Goal: Task Accomplishment & Management: Manage account settings

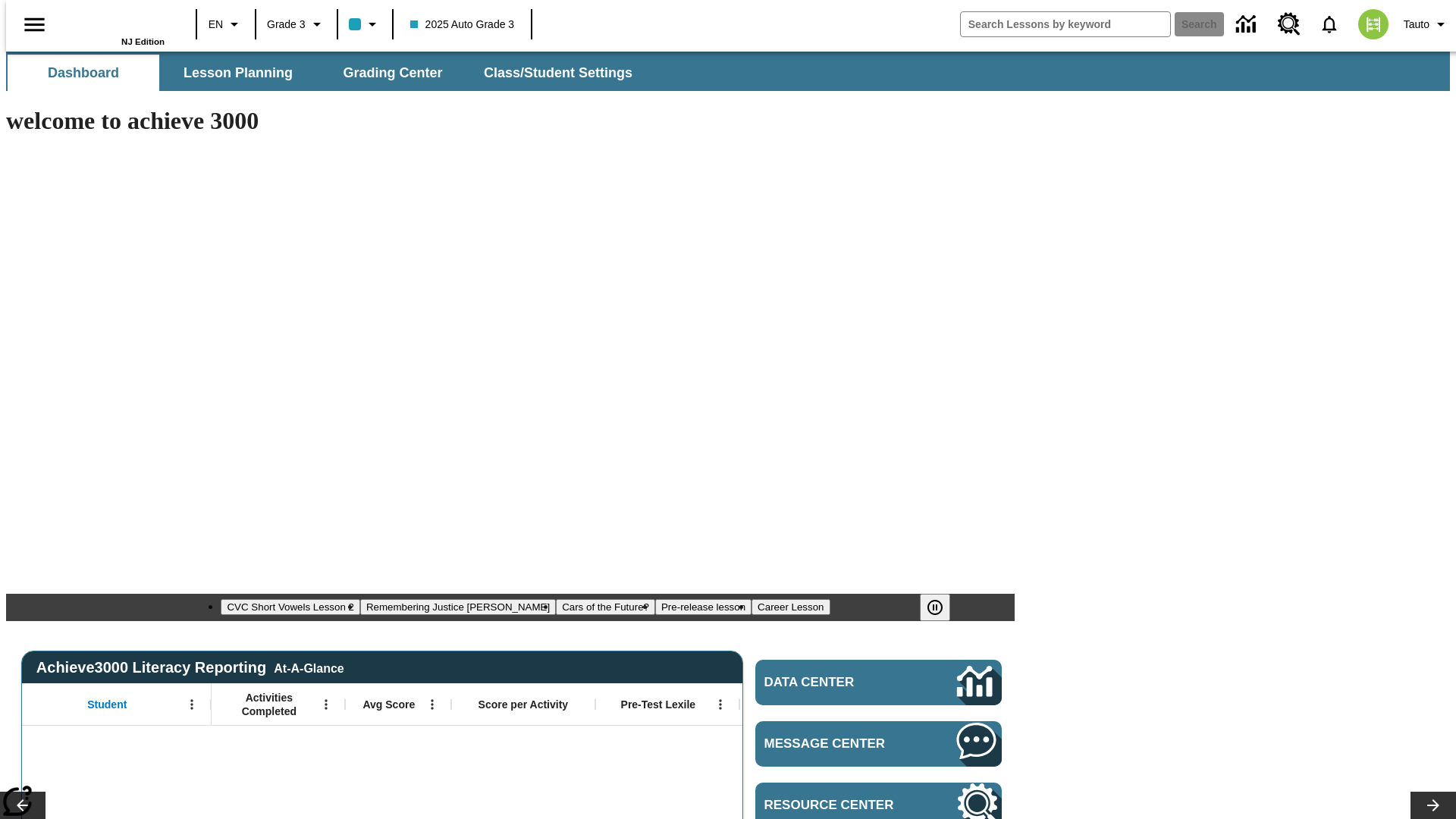
type input "-1"
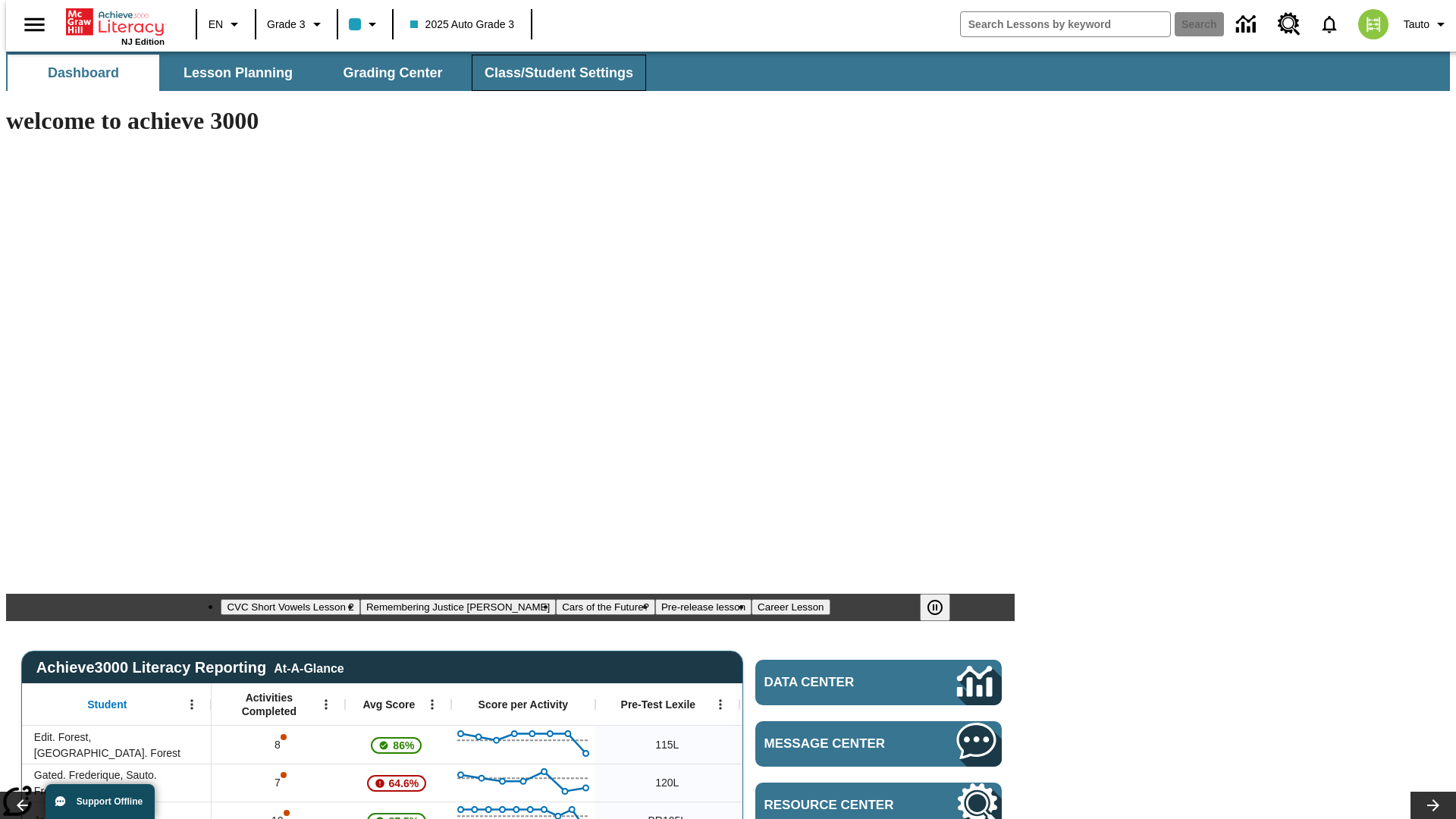
click at [551, 73] on span "Class/Student Settings" at bounding box center [559, 74] width 149 height 18
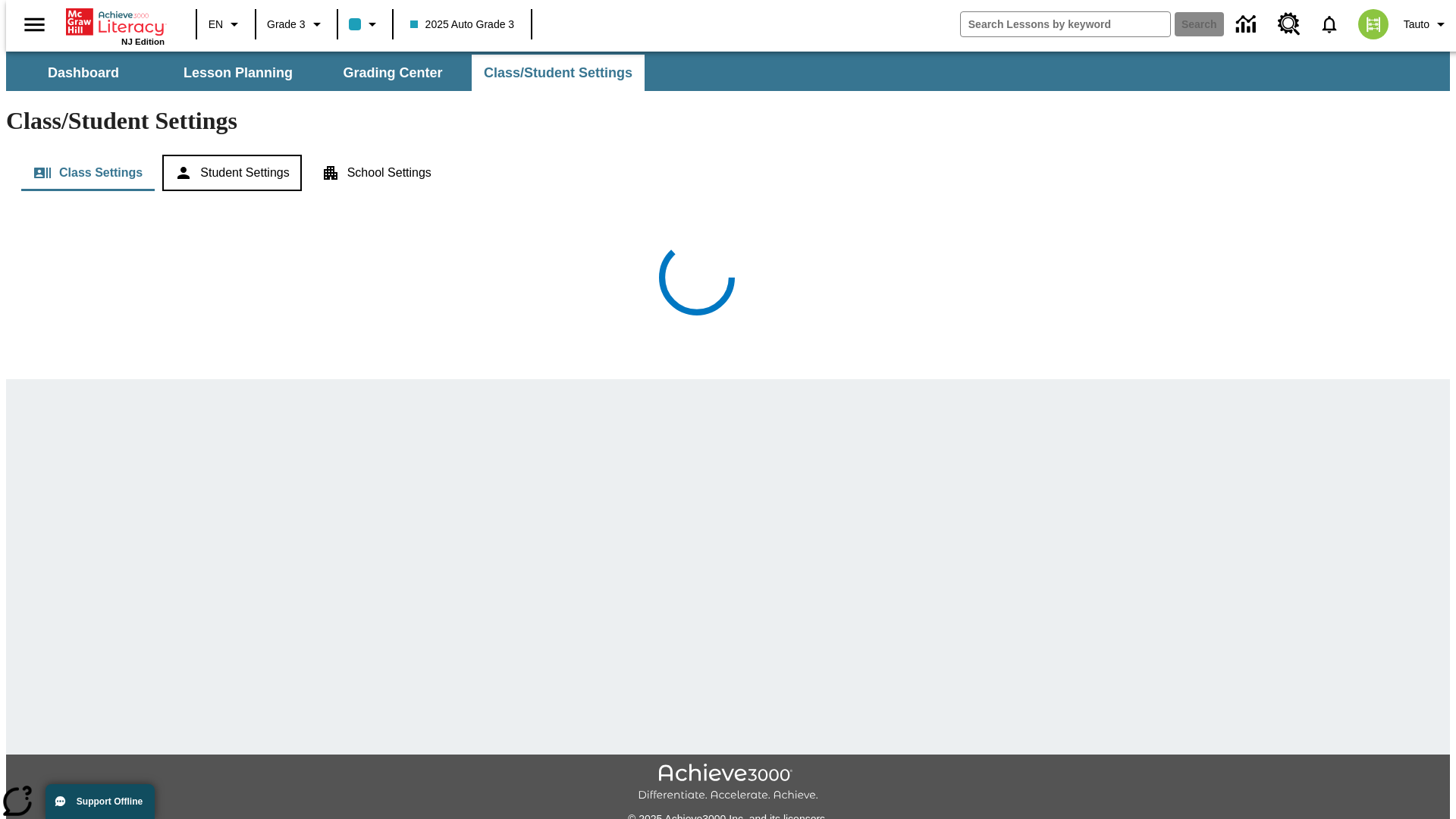
click at [228, 155] on button "Student Settings" at bounding box center [232, 172] width 139 height 36
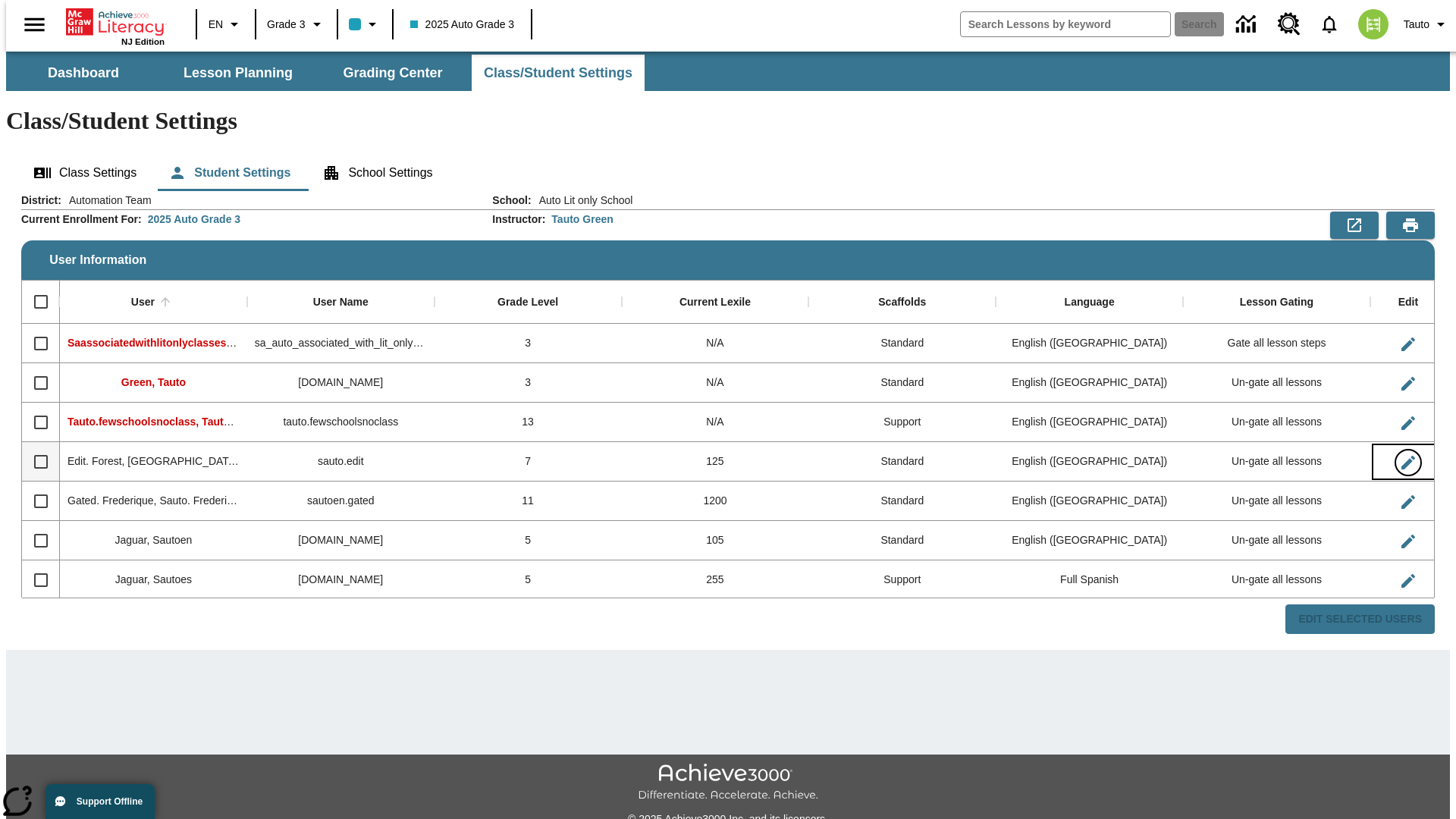
click at [1401, 456] on icon "Edit User" at bounding box center [1407, 462] width 14 height 14
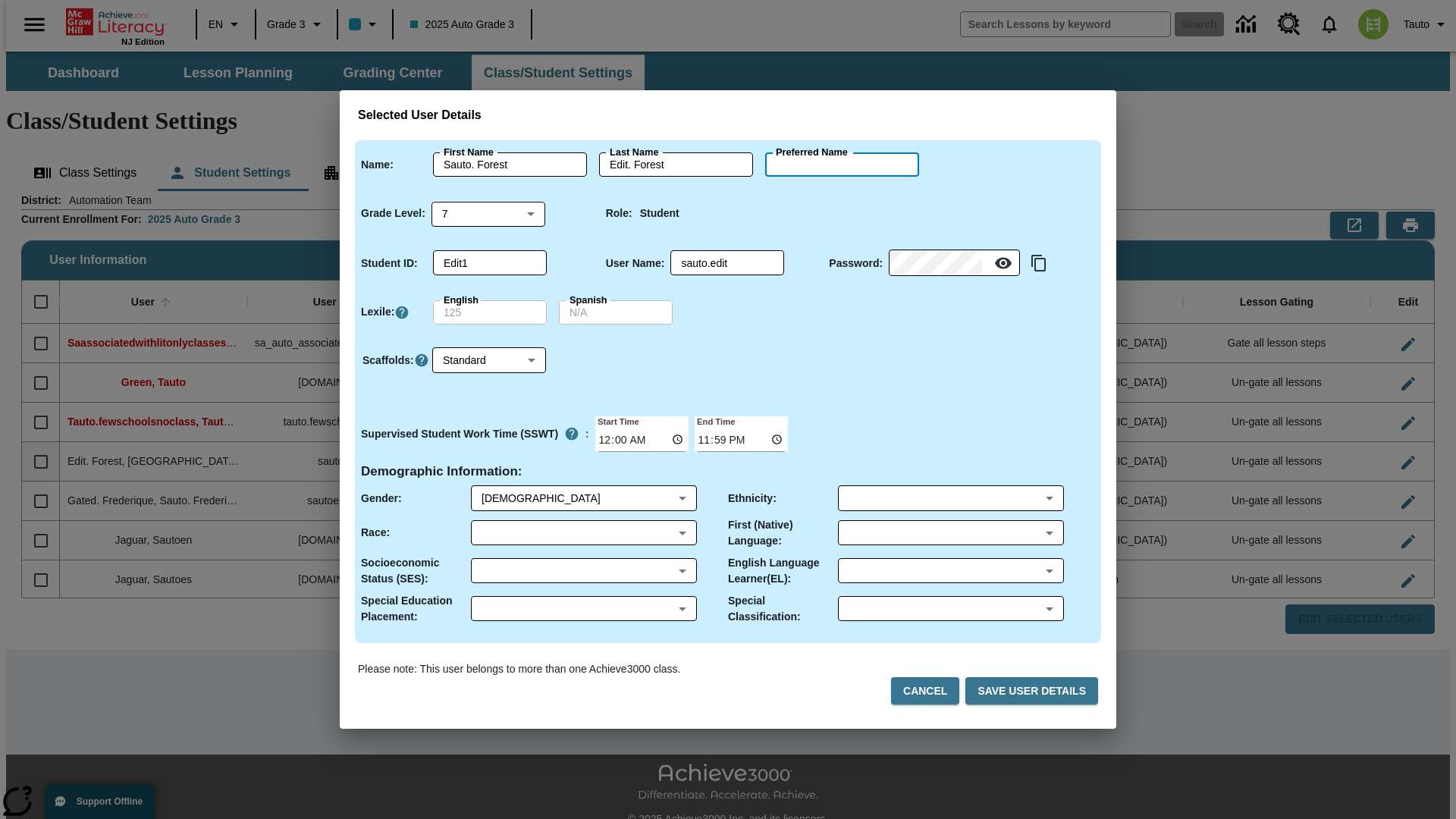
type input "[PERSON_NAME]"
click at [931, 691] on button "Cancel" at bounding box center [925, 691] width 68 height 28
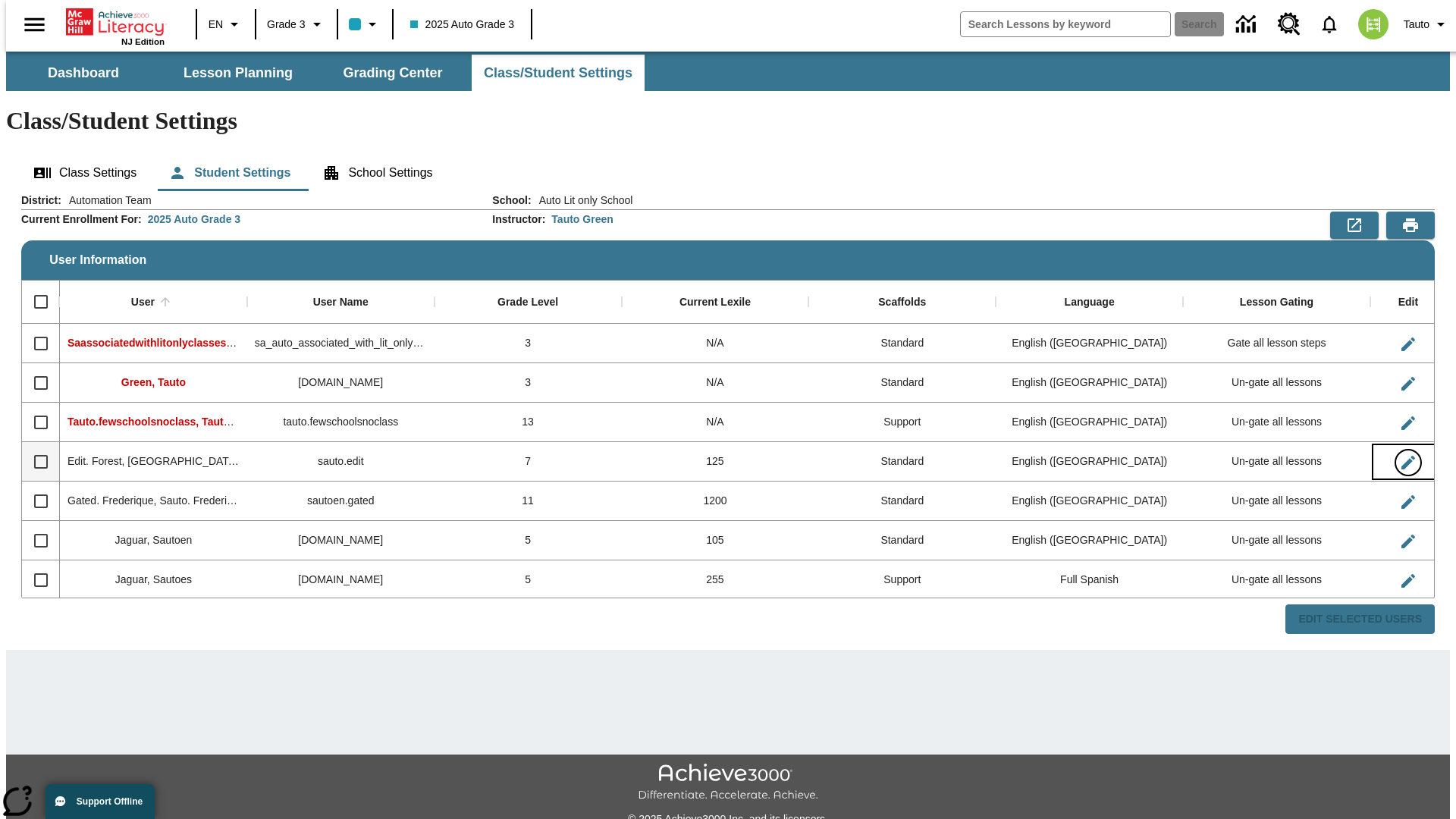
click at [1401, 456] on icon "Edit User" at bounding box center [1407, 462] width 14 height 14
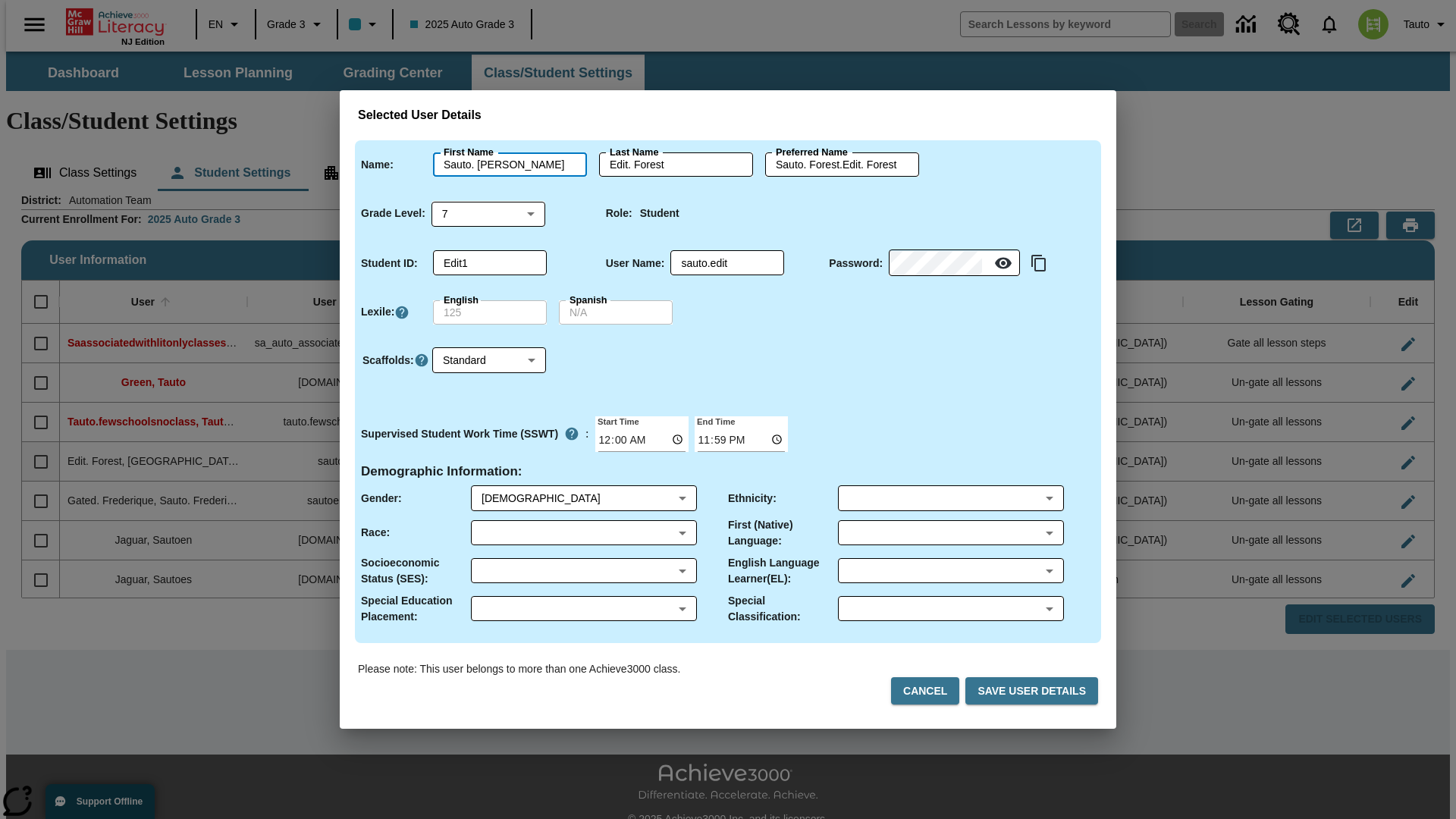
type input "Sauto. [PERSON_NAME]"
type input "Edit. [PERSON_NAME]"
type input "Sauto. [PERSON_NAME].Edit. [PERSON_NAME]"
click at [489, 213] on body "Skip to main content NJ Edition EN Grade 3 2025 Auto Grade 3 Search 0 Tauto Das…" at bounding box center [727, 452] width 1444 height 801
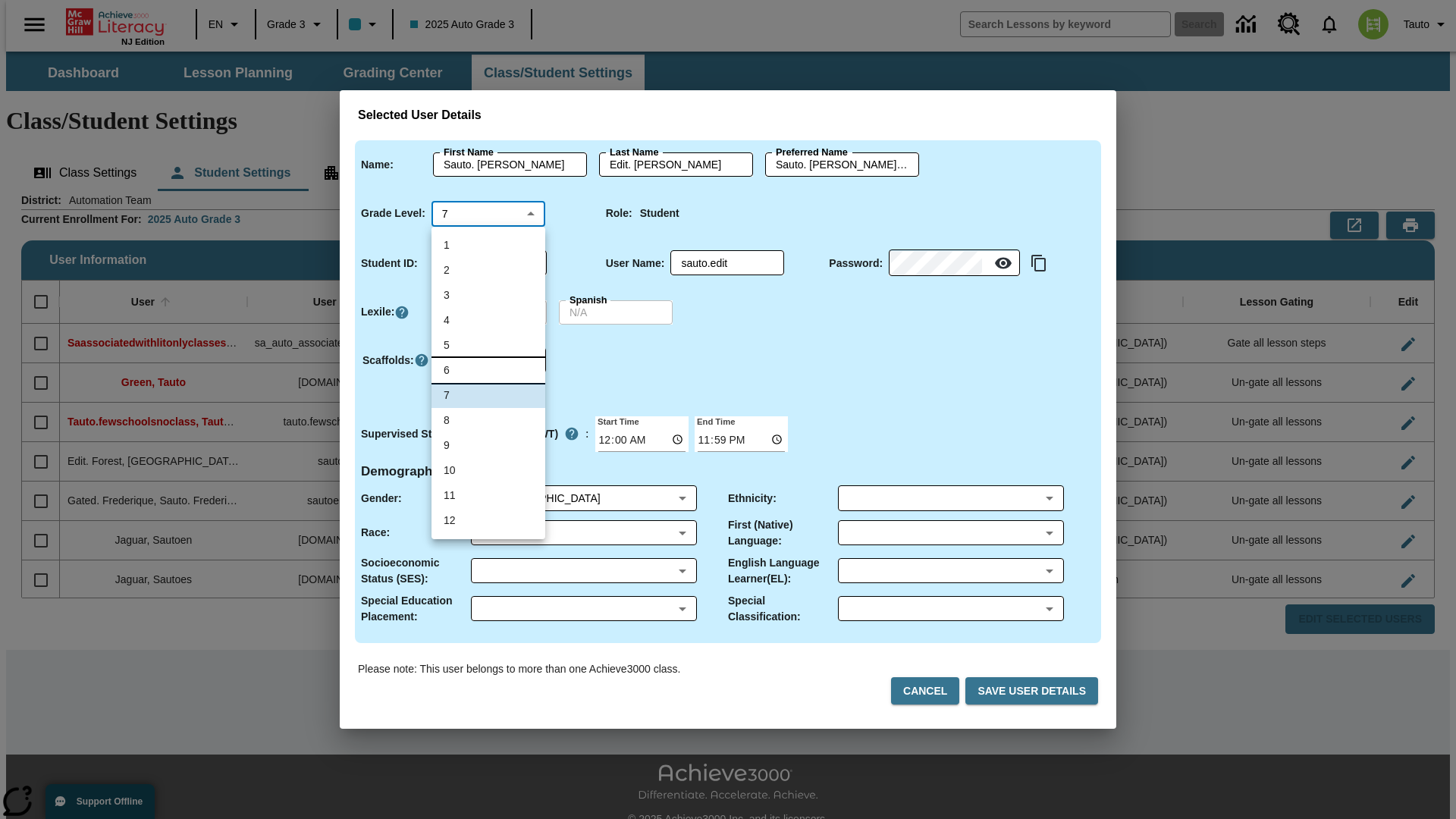
click at [489, 370] on li "6" at bounding box center [488, 370] width 114 height 25
type input "6"
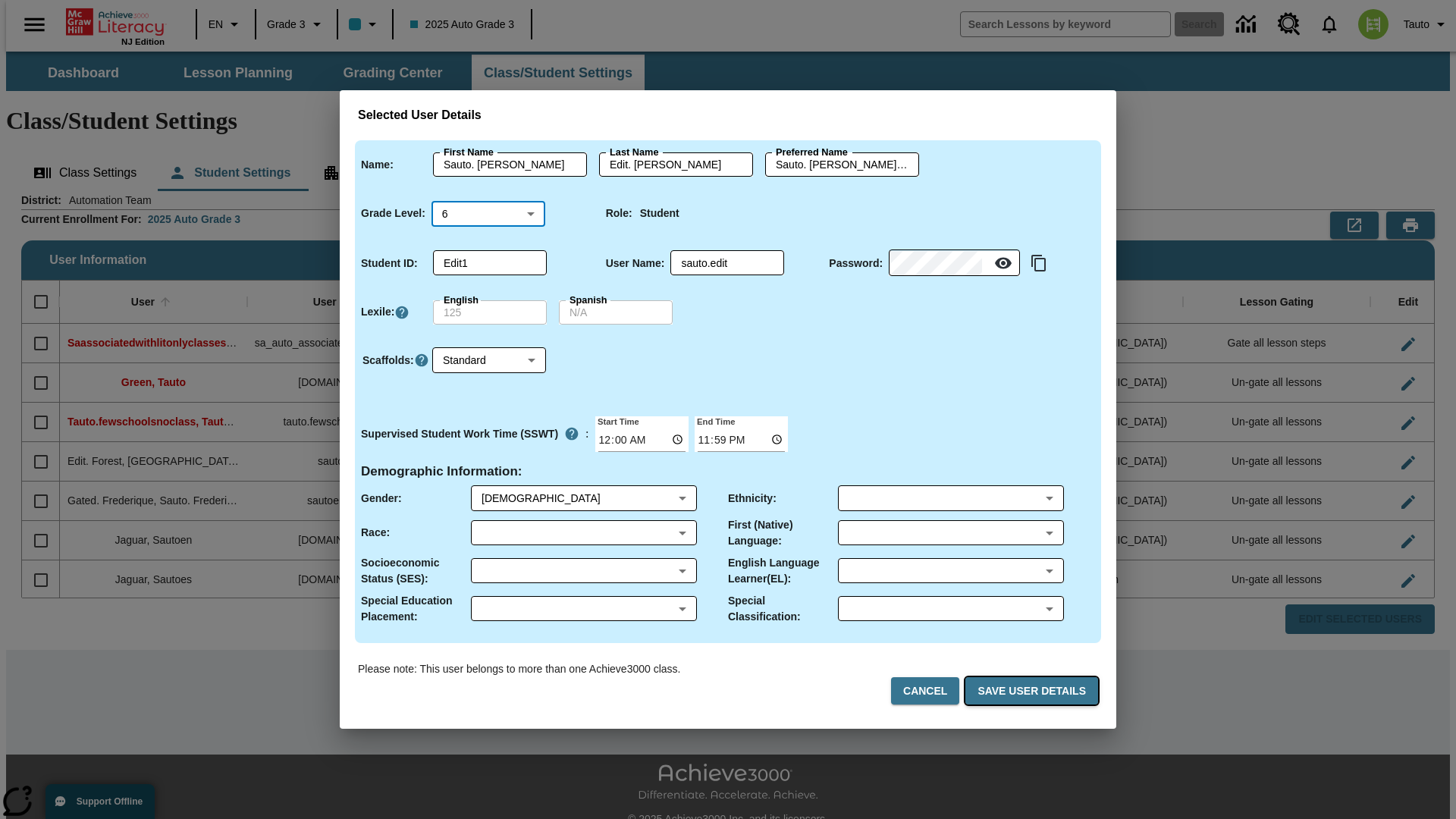
click at [1035, 691] on button "Save User Details" at bounding box center [1031, 691] width 133 height 28
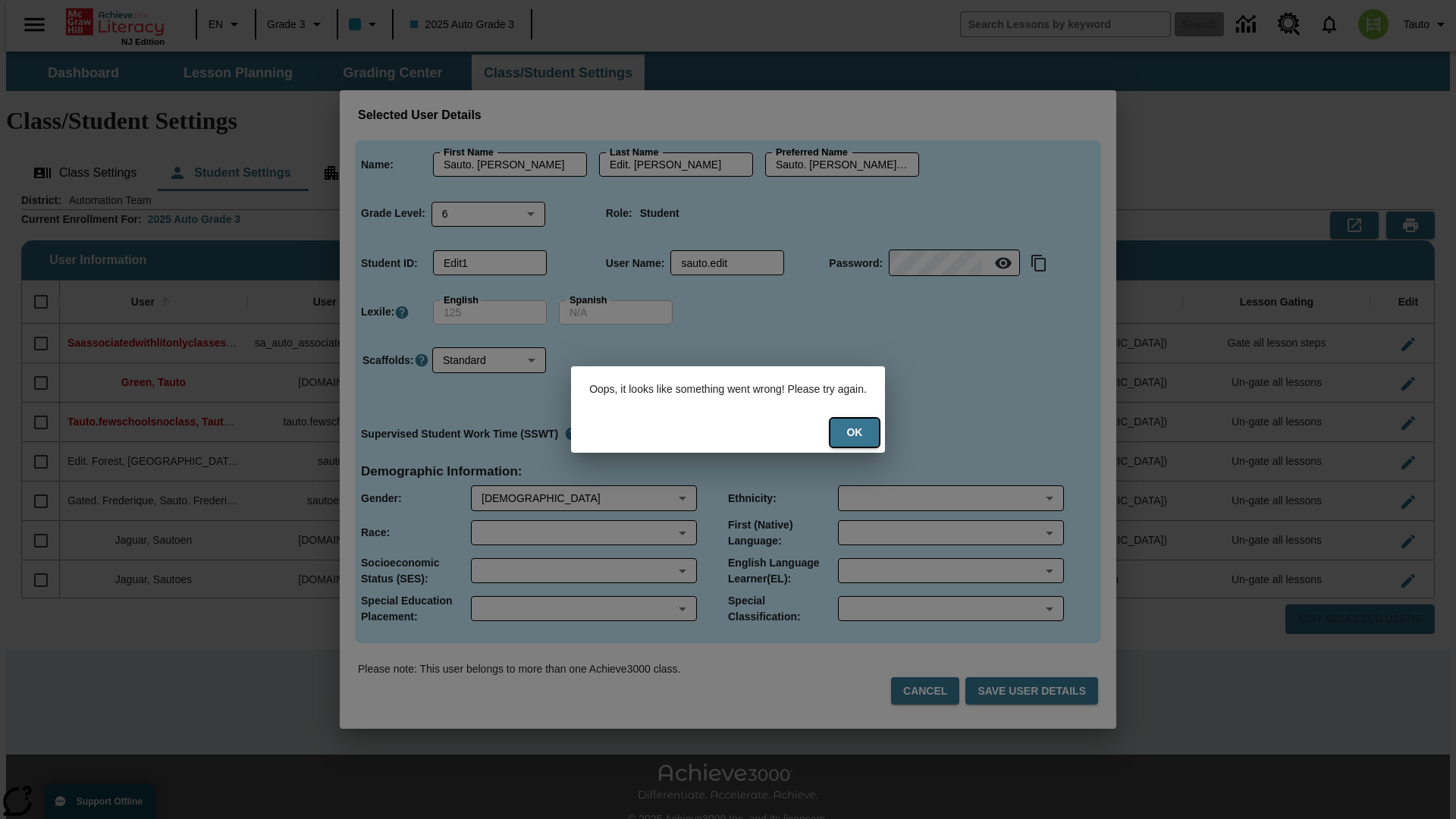
click at [865, 432] on button "Ok" at bounding box center [854, 432] width 49 height 28
